Goal: Find contact information: Obtain details needed to contact an individual or organization

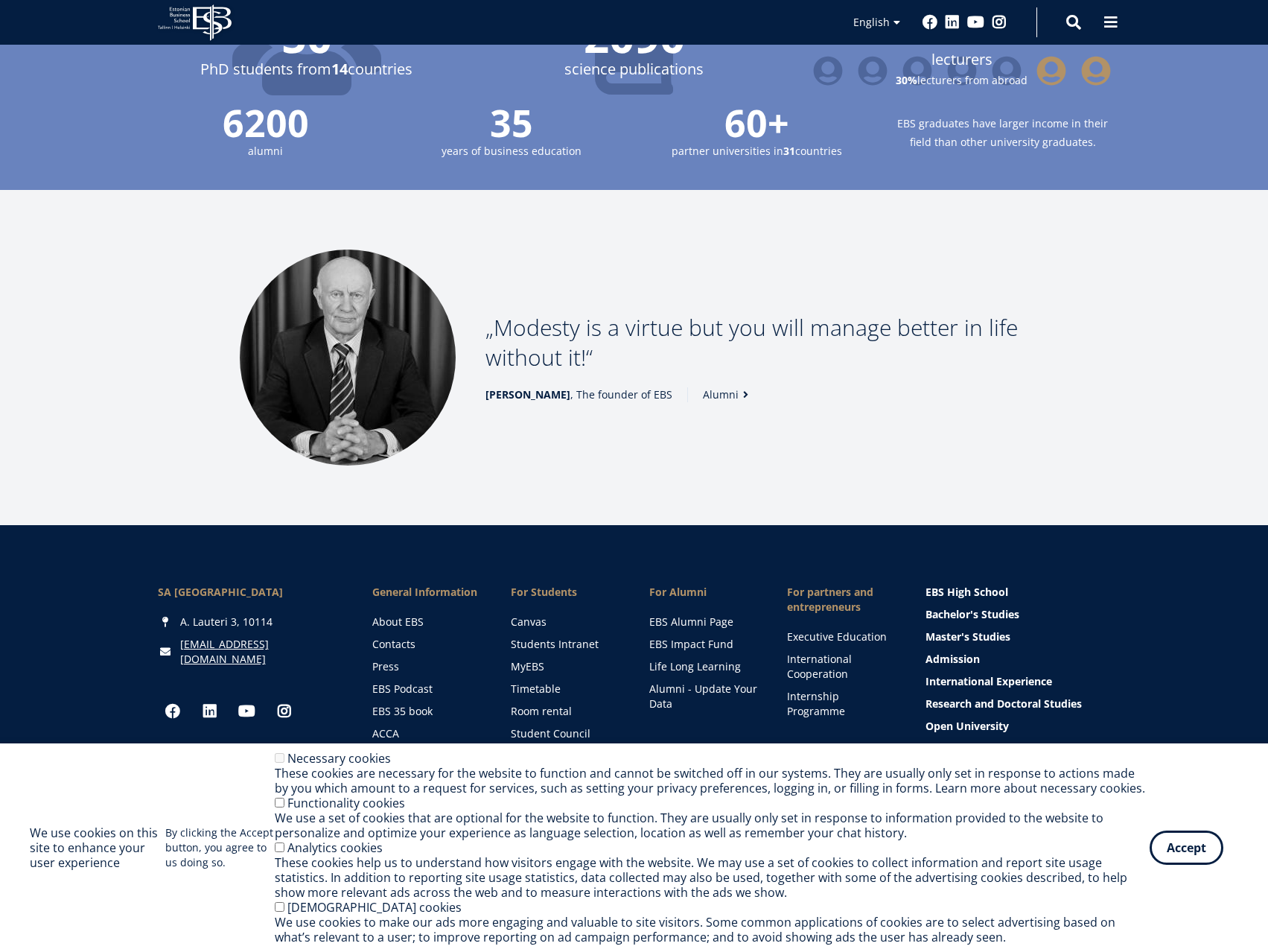
scroll to position [1803, 0]
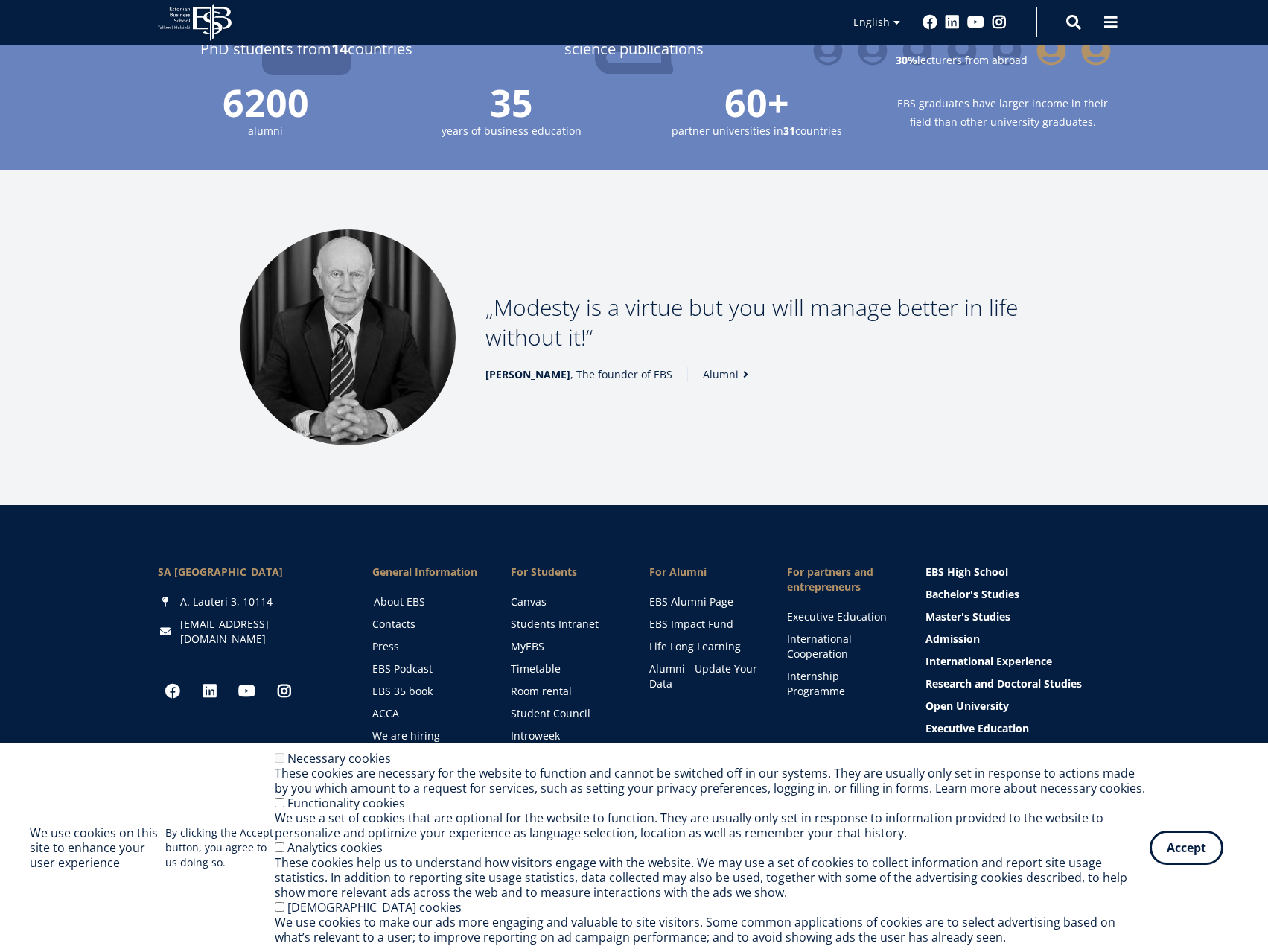
click at [409, 594] on link "About EBS" at bounding box center [428, 602] width 109 height 15
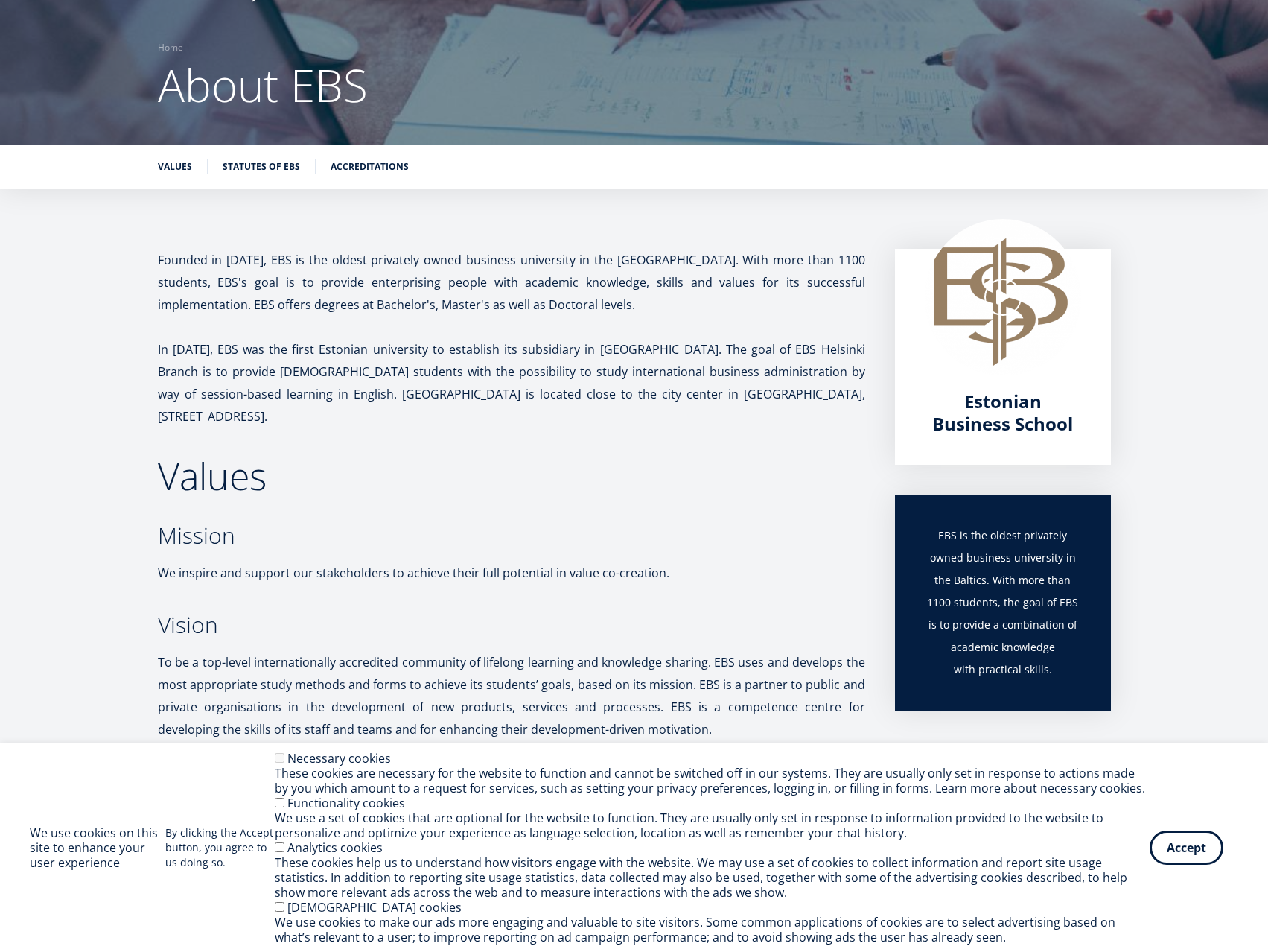
scroll to position [149, 0]
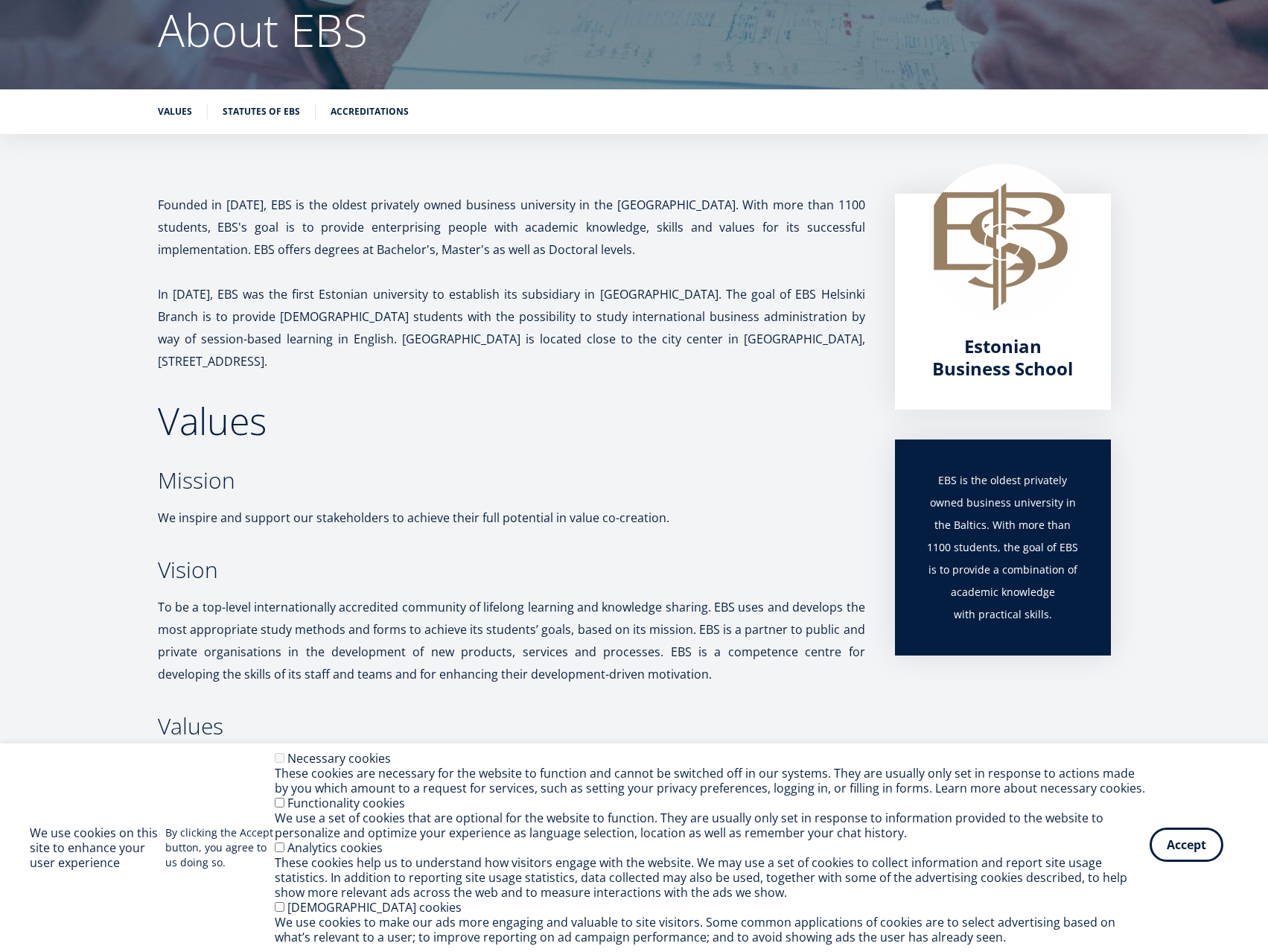
click at [1221, 849] on button "Accept" at bounding box center [1187, 844] width 74 height 35
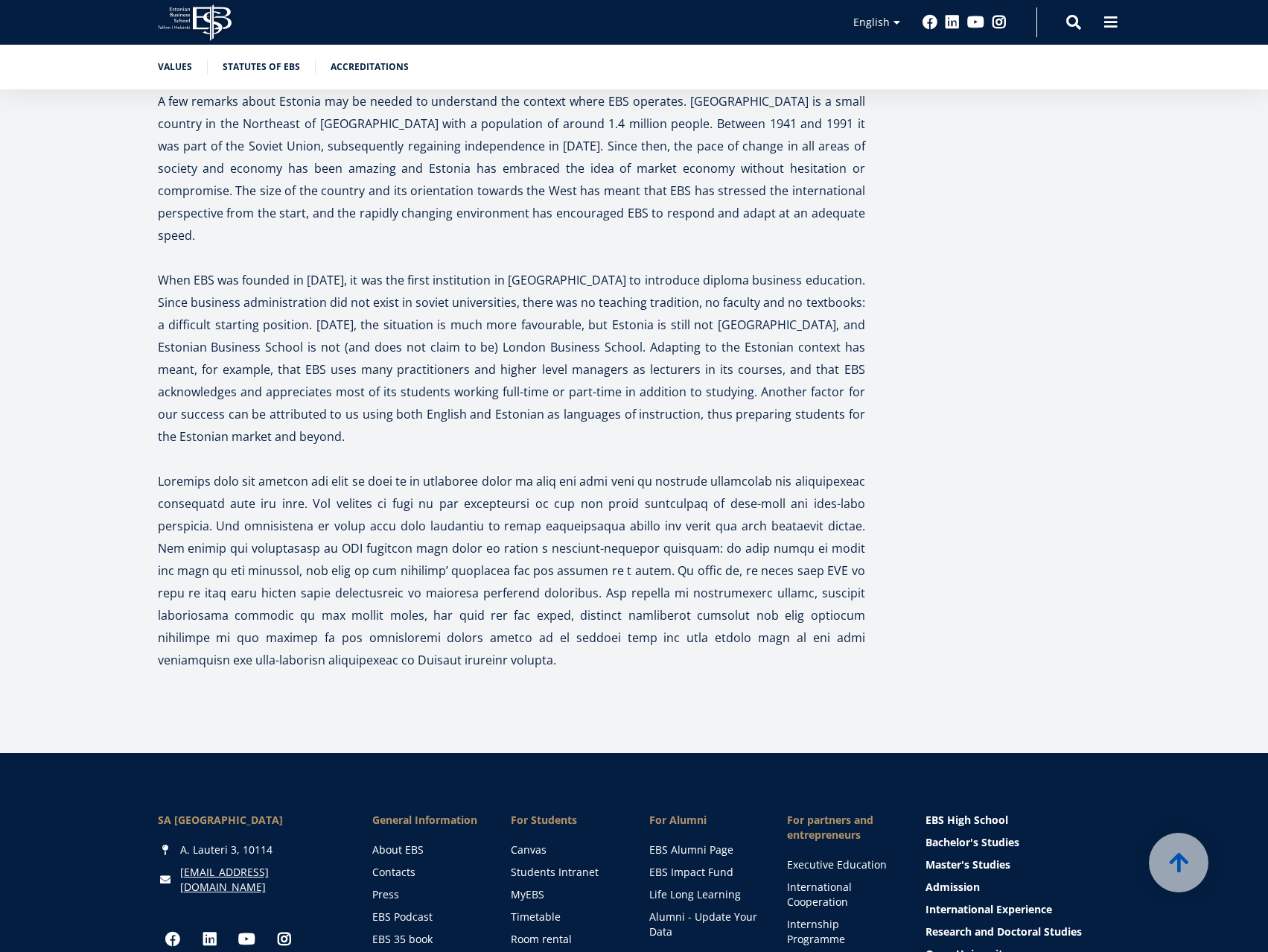
scroll to position [4559, 0]
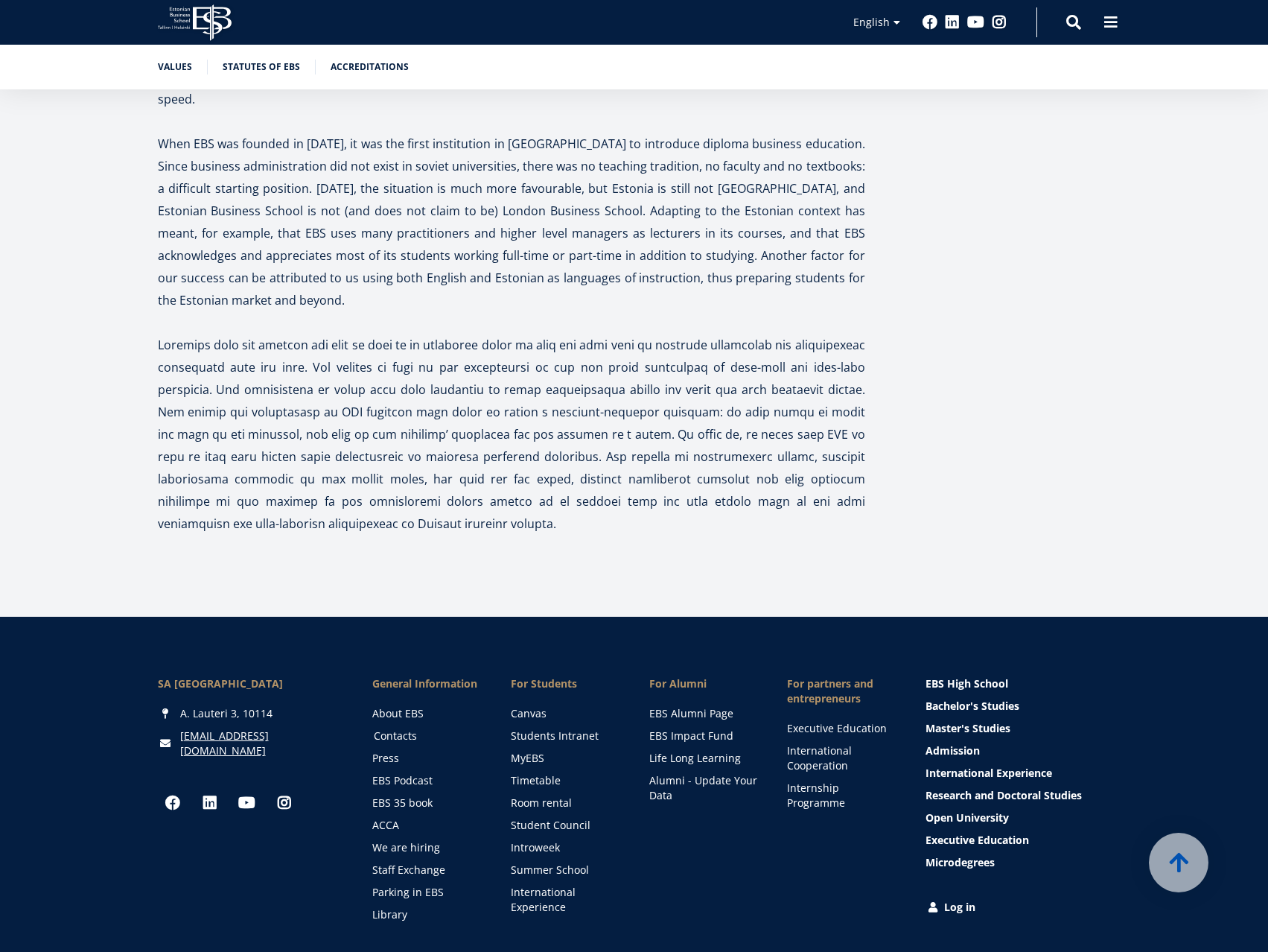
click at [395, 728] on link "Contacts" at bounding box center [428, 735] width 109 height 15
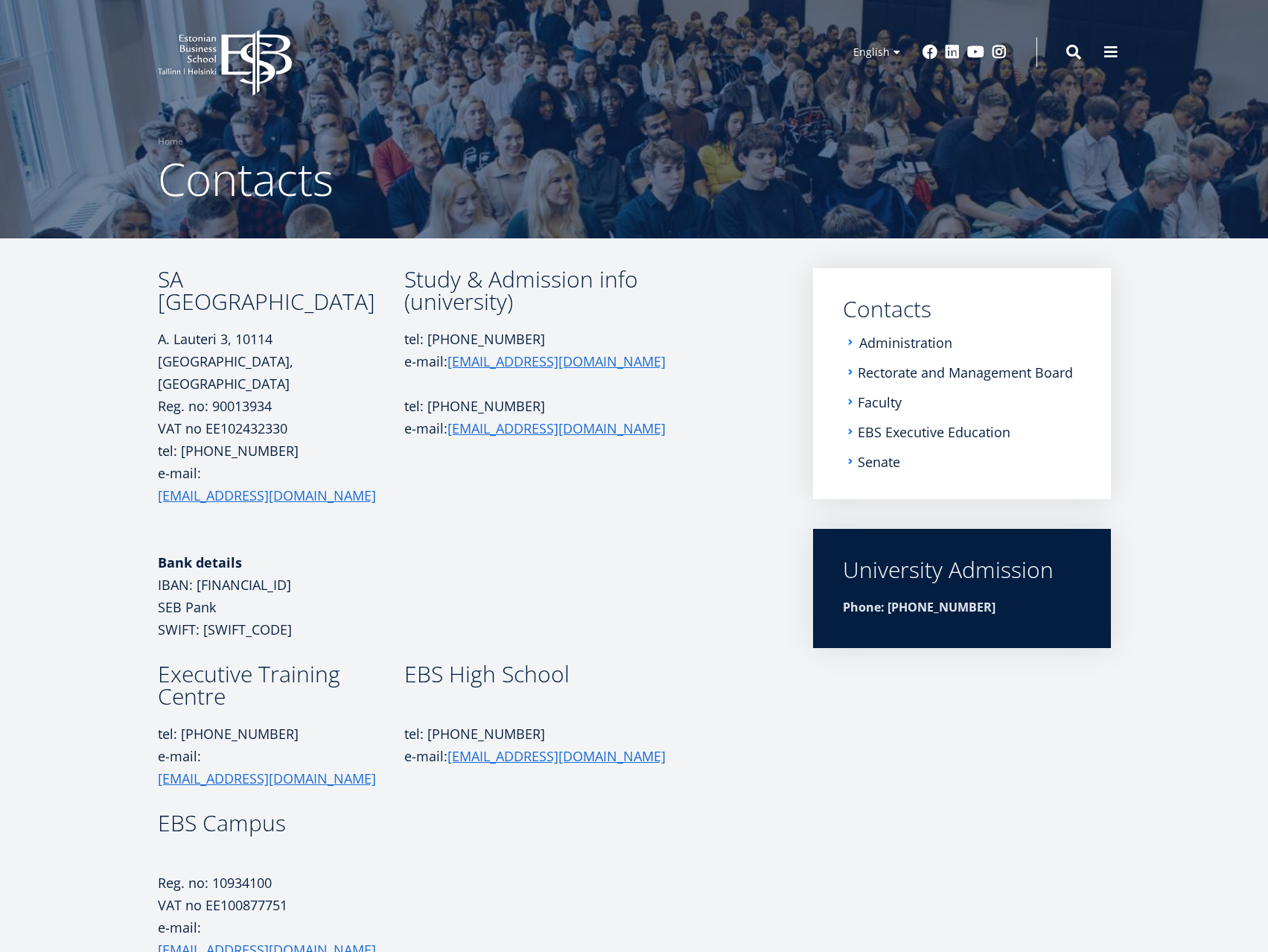
click at [890, 345] on link "Administration" at bounding box center [906, 343] width 93 height 15
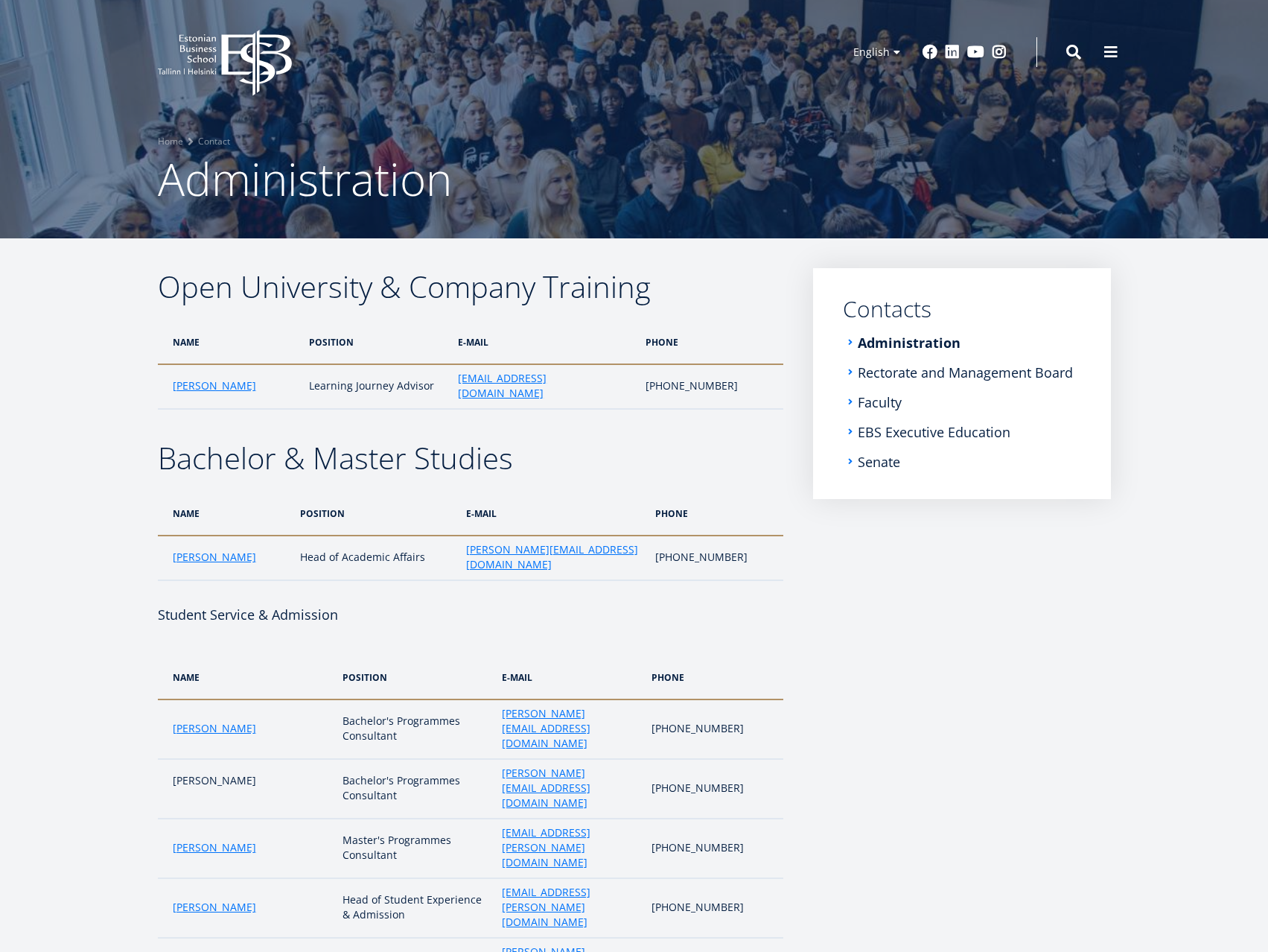
click at [855, 373] on li "Rectorate and Management Board" at bounding box center [962, 372] width 238 height 15
click at [871, 377] on link "Rectorate and Management Board" at bounding box center [967, 372] width 215 height 15
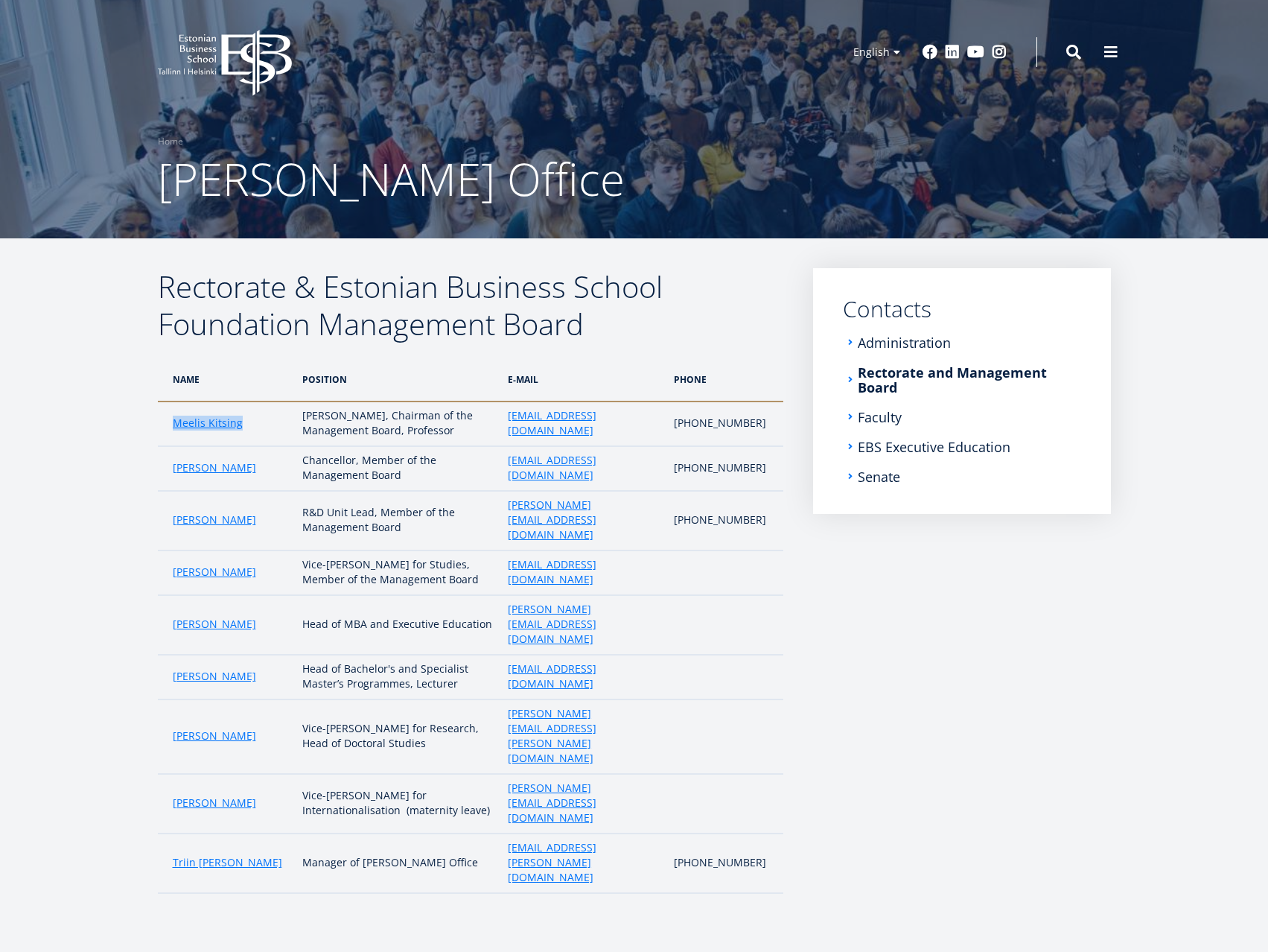
drag, startPoint x: 248, startPoint y: 427, endPoint x: 165, endPoint y: 427, distance: 83.0
click at [165, 427] on td "Meelis Kitsing" at bounding box center [226, 423] width 138 height 44
click at [1103, 646] on aside "Submenu EN Contacts Administration Rectorate and Management Board Faculty EBS E…" at bounding box center [962, 591] width 298 height 647
click at [221, 424] on link "Meelis Kitsing" at bounding box center [208, 423] width 70 height 15
click at [198, 617] on link "Jari Kukkonen" at bounding box center [214, 624] width 83 height 15
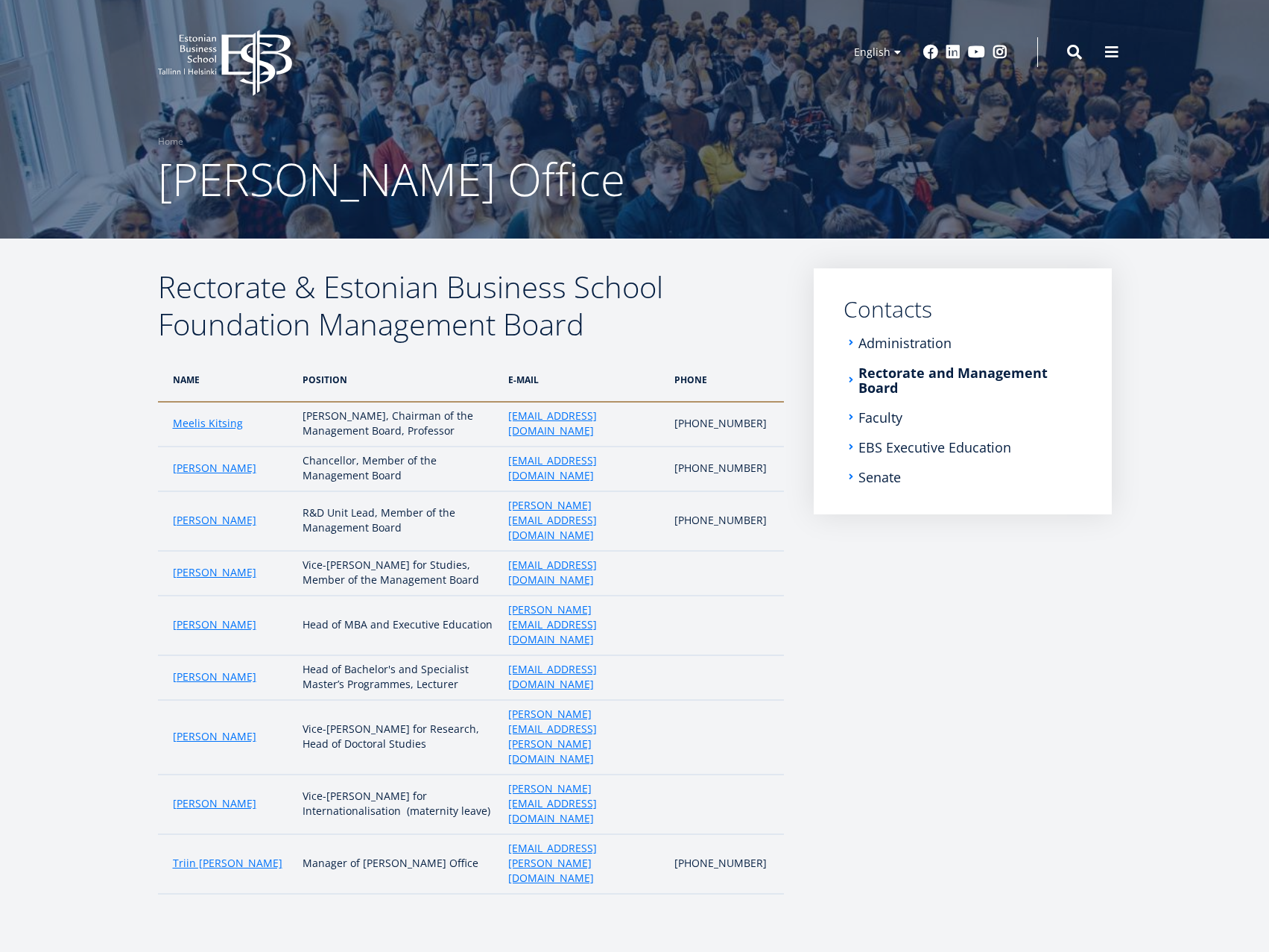
click at [854, 420] on li "Faculty" at bounding box center [963, 418] width 239 height 15
click at [863, 415] on link "Faculty" at bounding box center [882, 418] width 44 height 15
